Goal: Navigation & Orientation: Find specific page/section

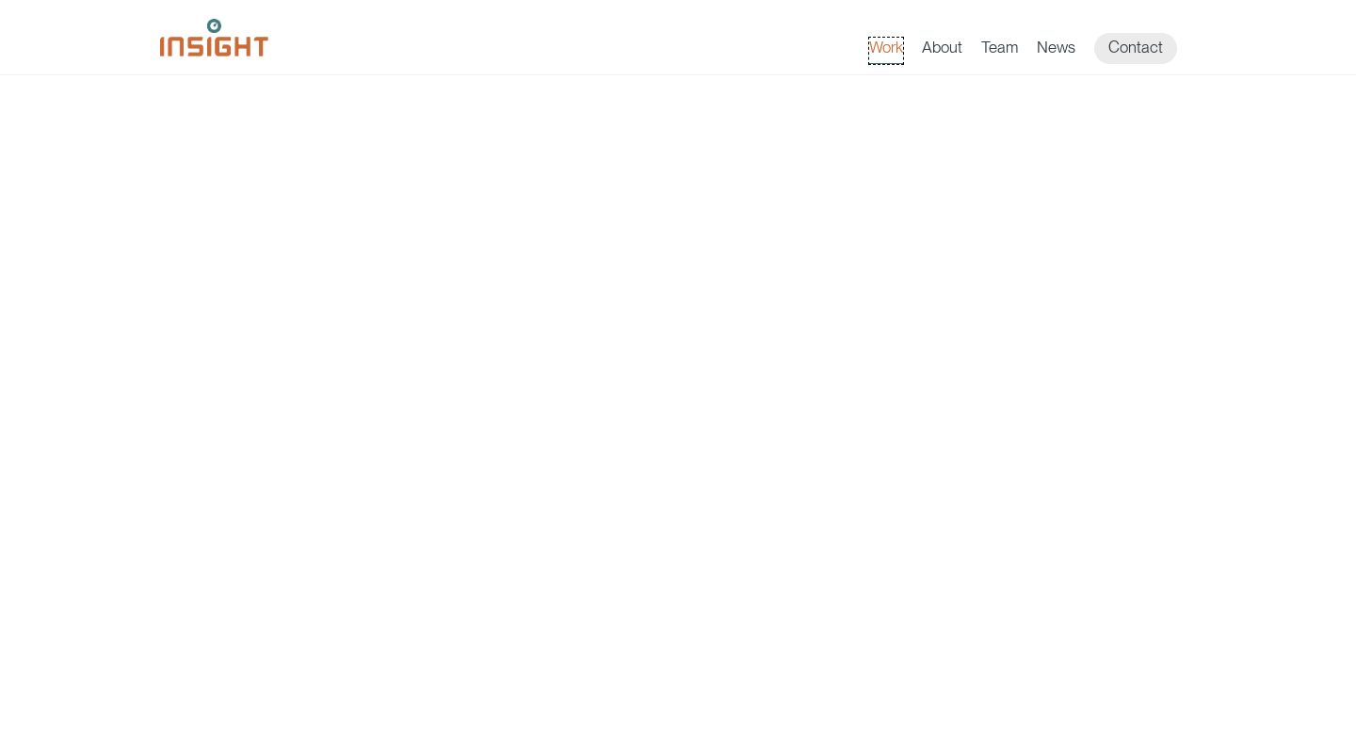
click at [885, 52] on link "Work" at bounding box center [886, 51] width 34 height 26
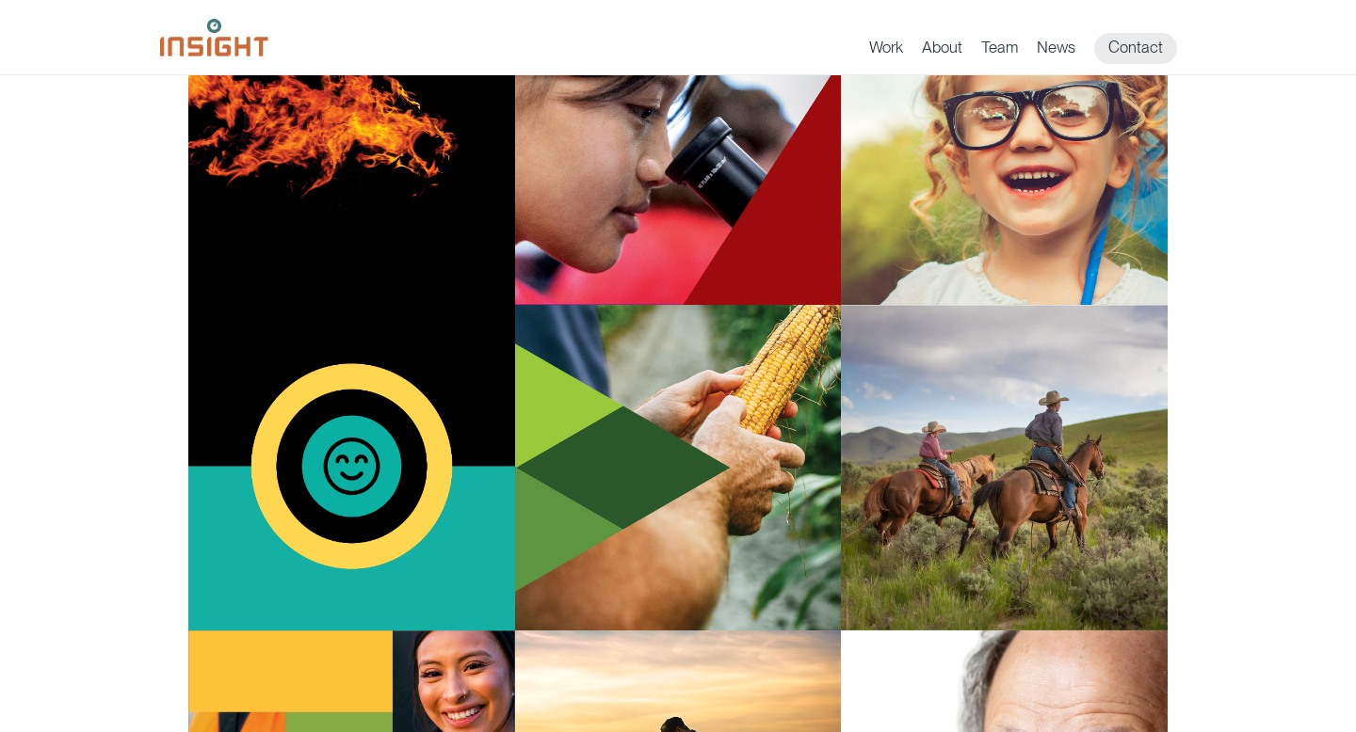
scroll to position [1015, 0]
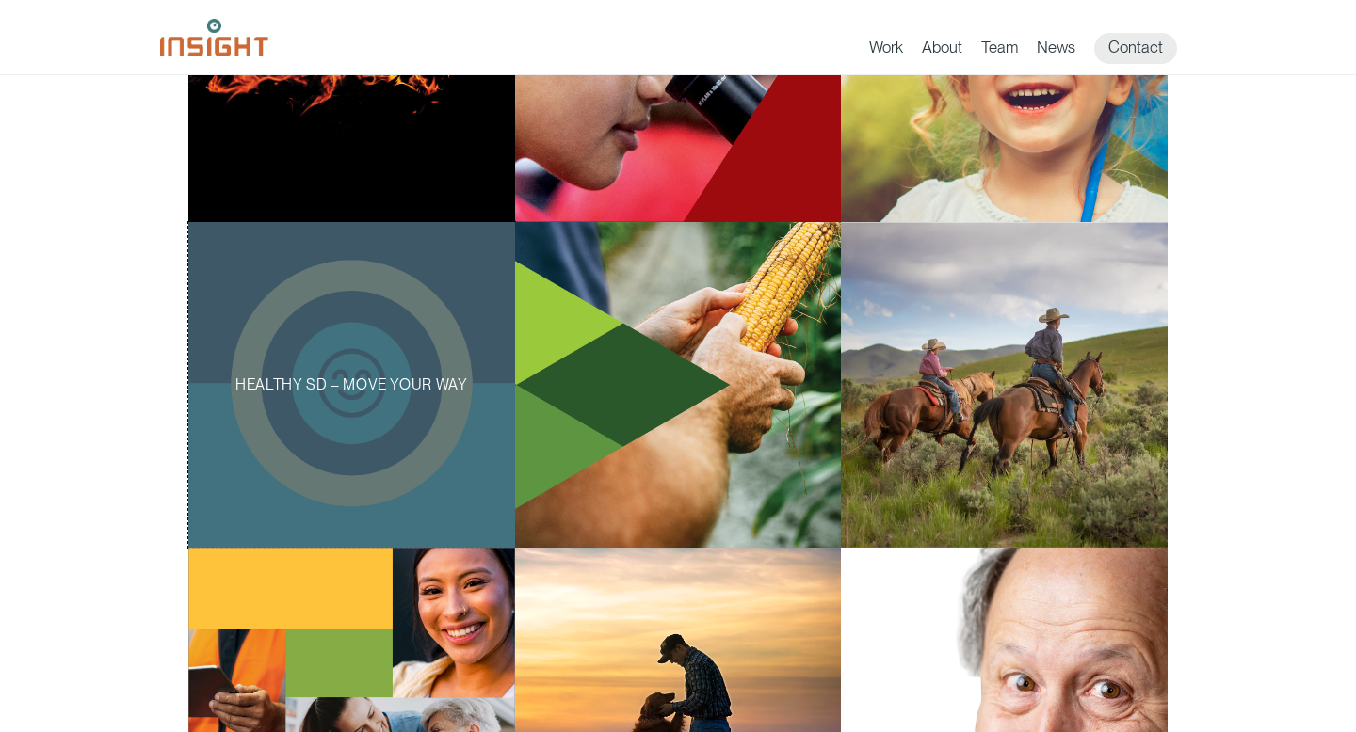
click at [424, 369] on div "Healthy SD – Move Your Way" at bounding box center [351, 385] width 327 height 327
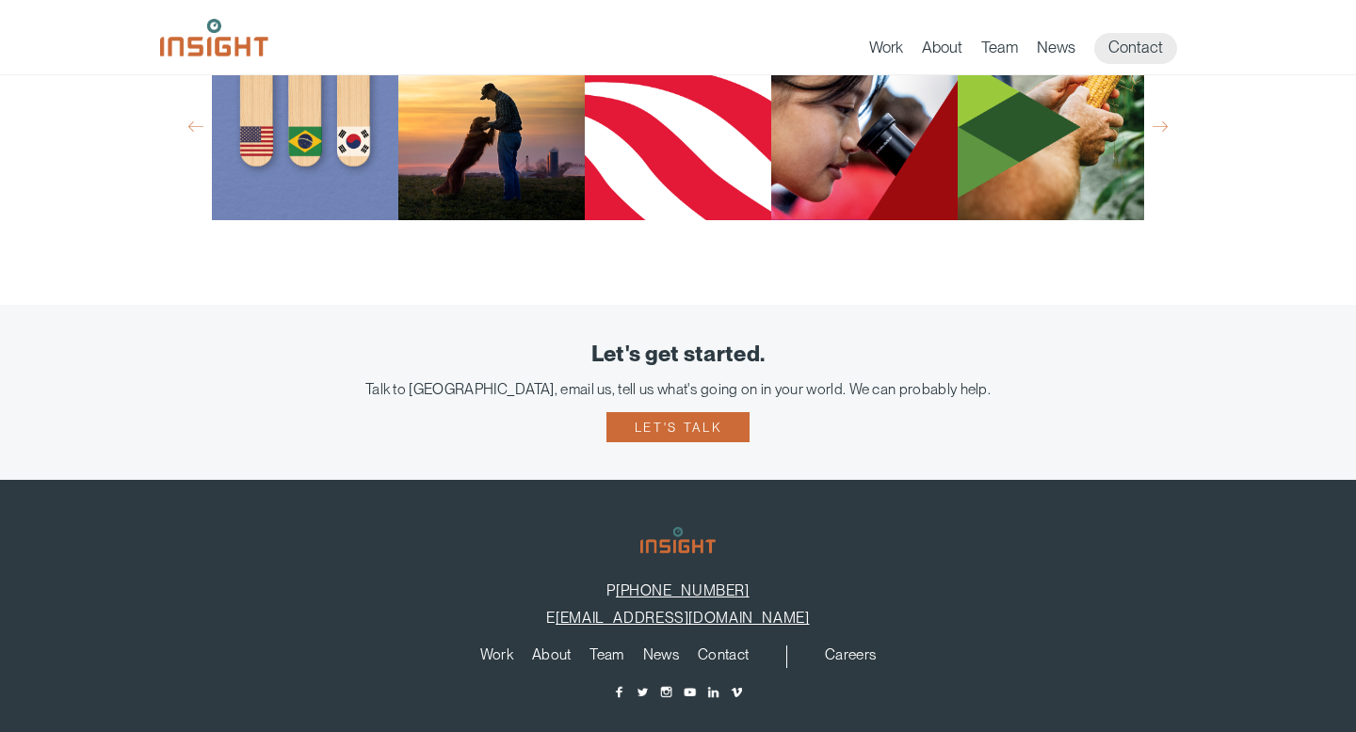
scroll to position [6802, 0]
